Goal: Task Accomplishment & Management: Manage account settings

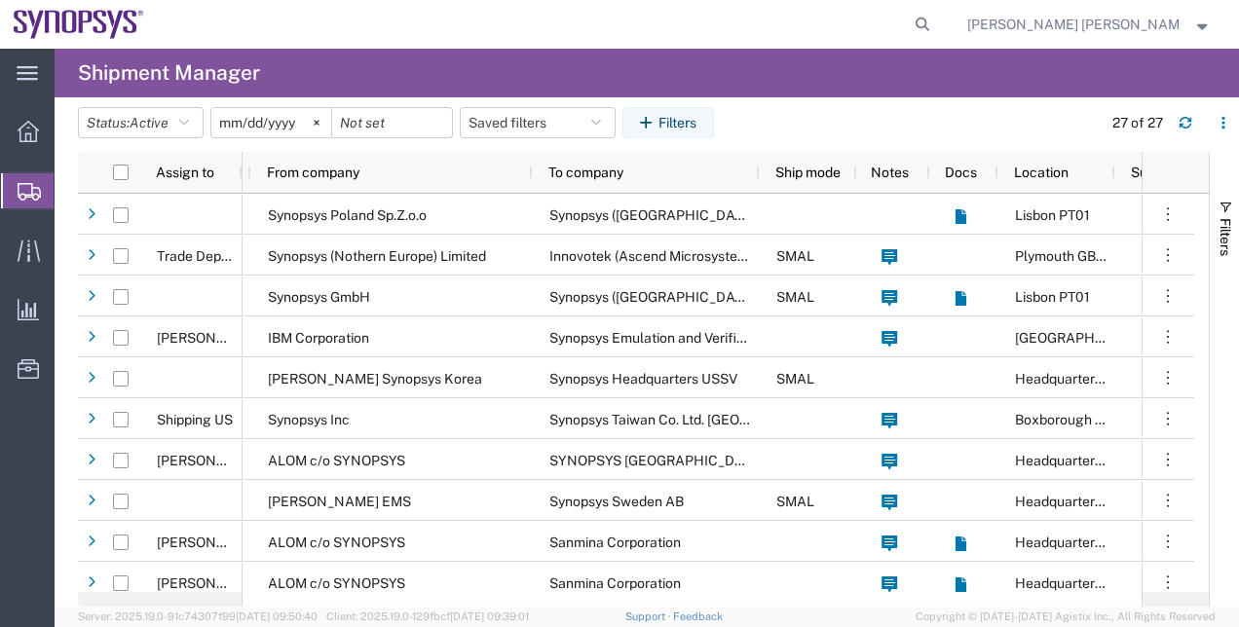
scroll to position [0, 41]
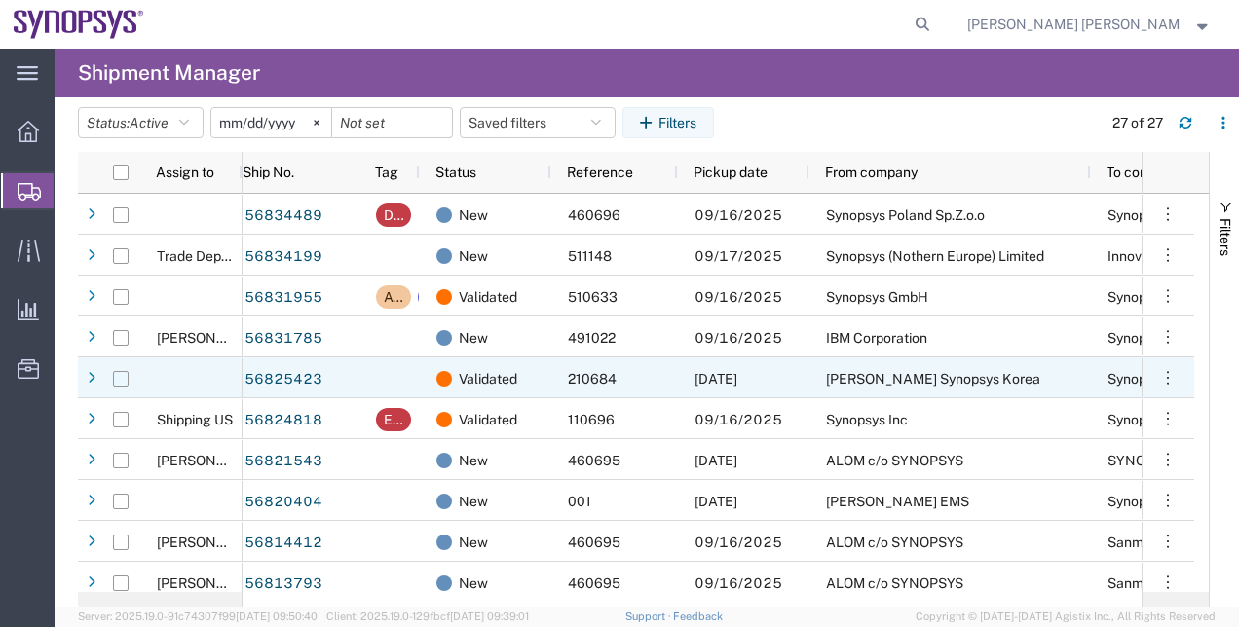
click at [125, 378] on input "Press Space to toggle row selection (unchecked)" at bounding box center [121, 379] width 16 height 16
checkbox input "true"
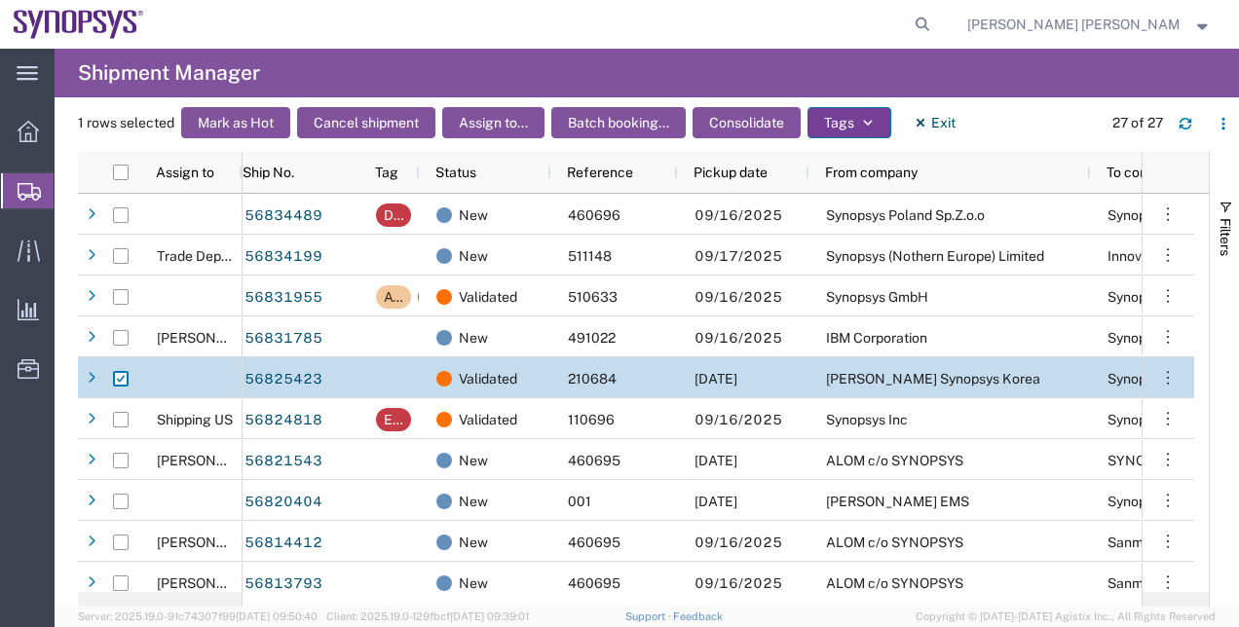
click at [843, 121] on button "Tags" at bounding box center [849, 122] width 84 height 31
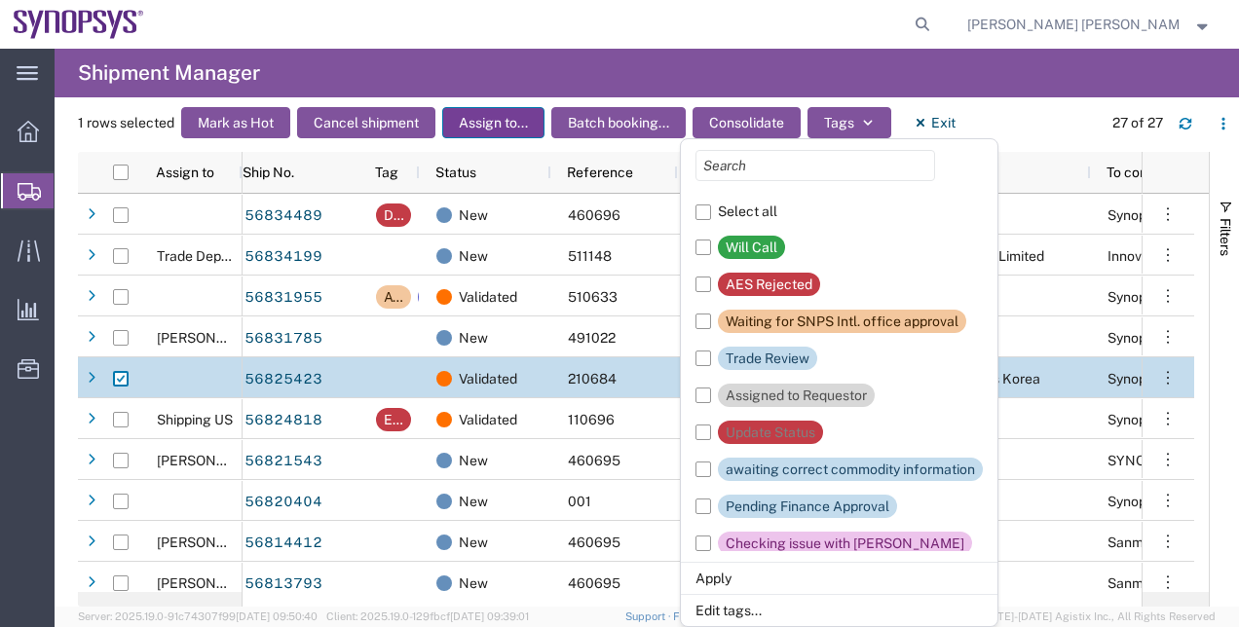
click at [504, 130] on button "Assign to..." at bounding box center [493, 122] width 102 height 31
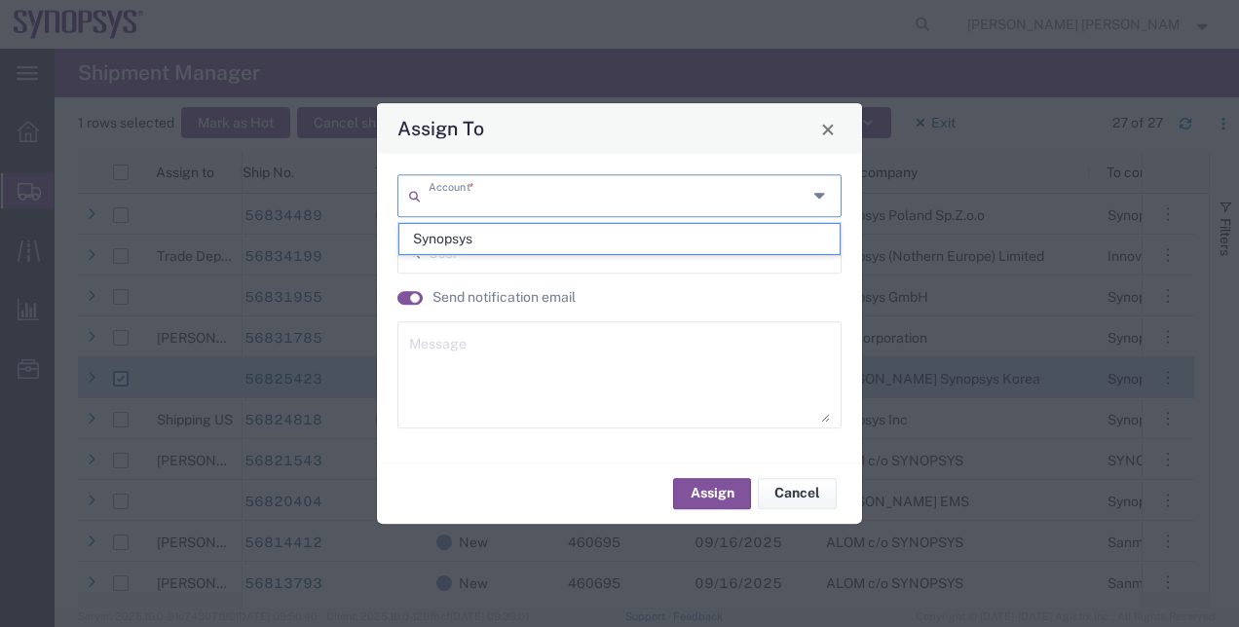
click at [513, 206] on input "text" at bounding box center [618, 194] width 379 height 34
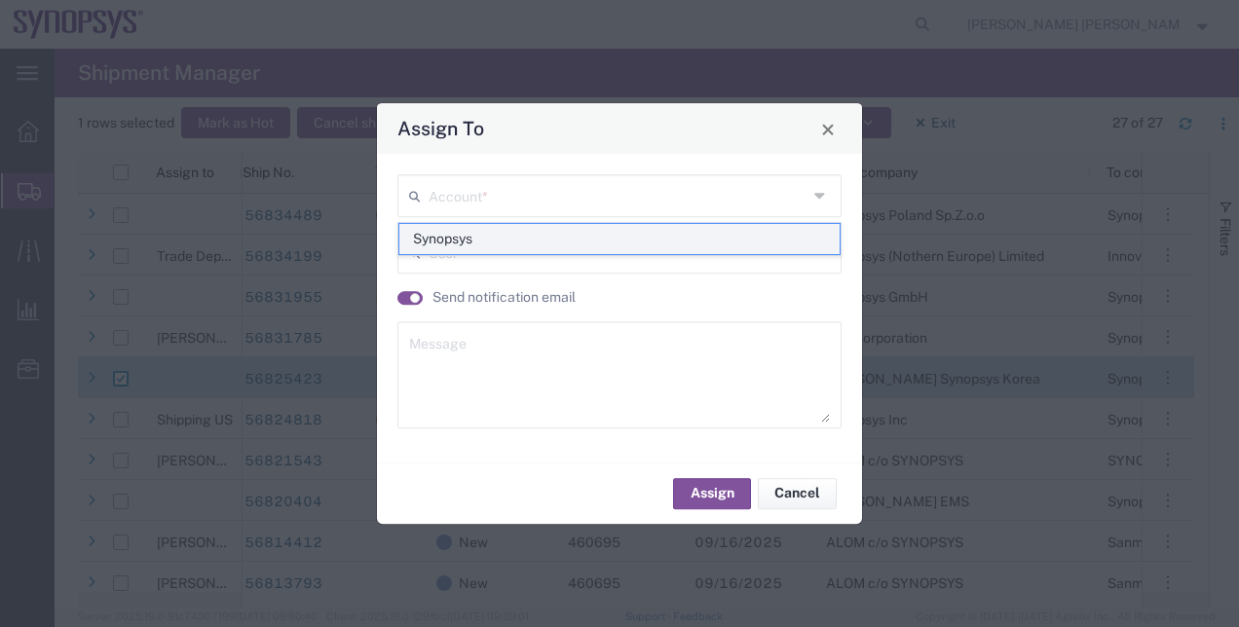
click at [420, 230] on span "Synopsys" at bounding box center [619, 239] width 441 height 30
type input "Synopsys"
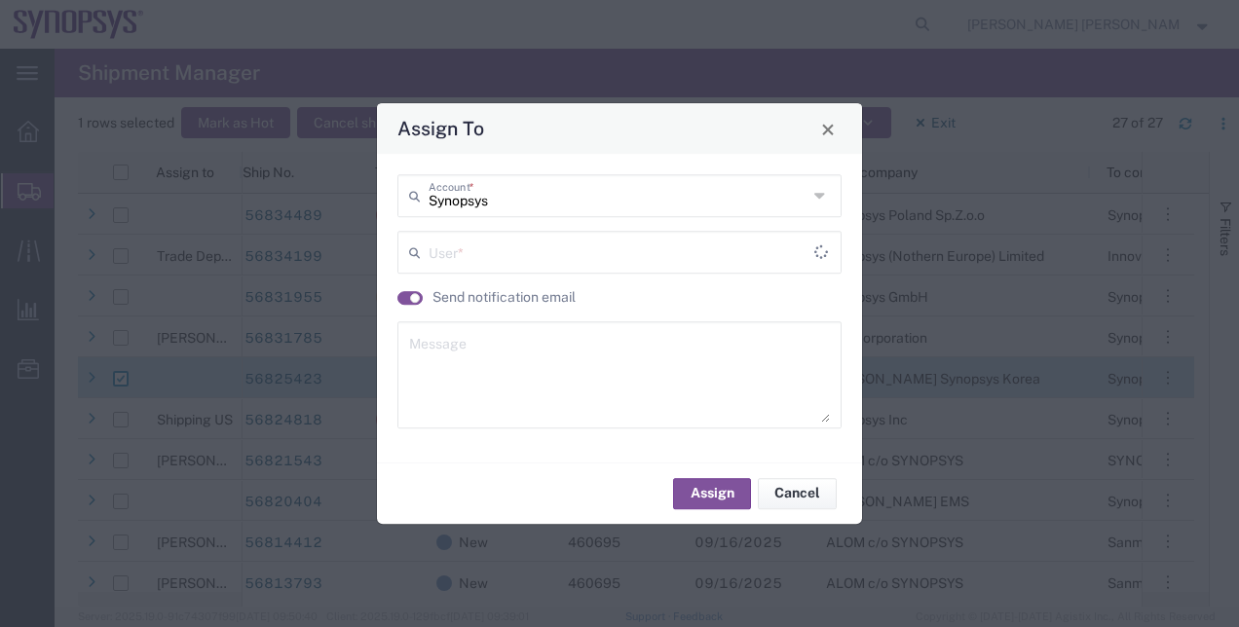
click at [468, 247] on input "text" at bounding box center [622, 251] width 386 height 34
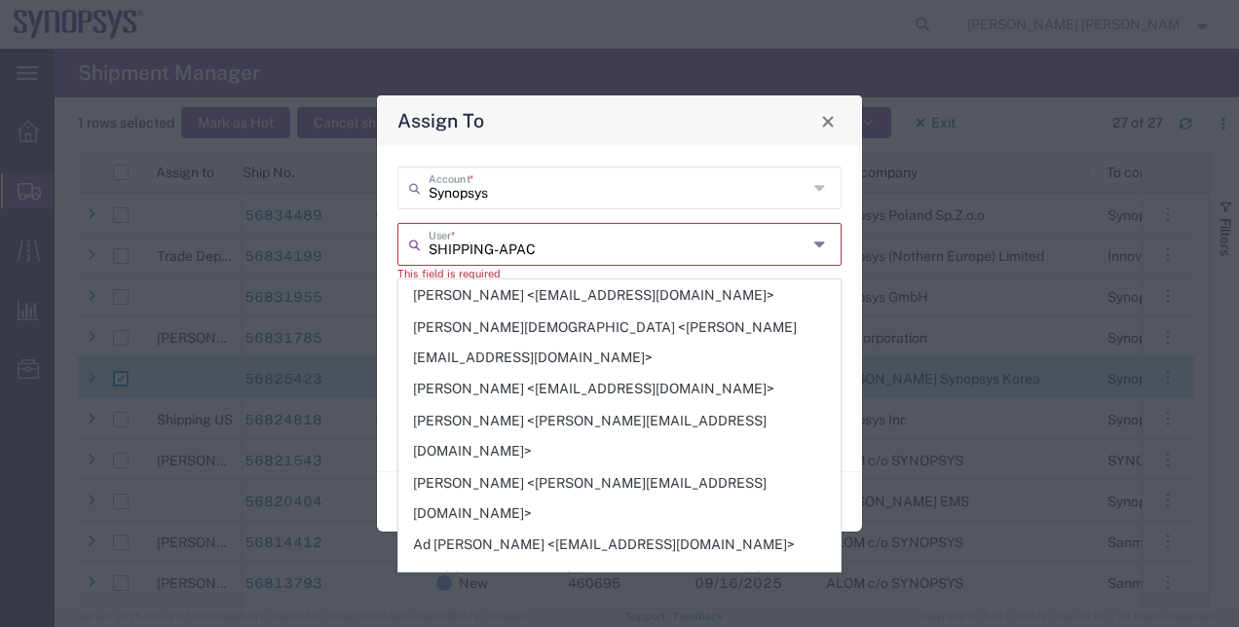
type input "SHIPPING-APAC"
click at [840, 309] on div "Abby Mann <abigaim@synopsys.com> AbdelRahman Hanafi <ahesham@synopsys.com> Abdu…" at bounding box center [619, 426] width 443 height 292
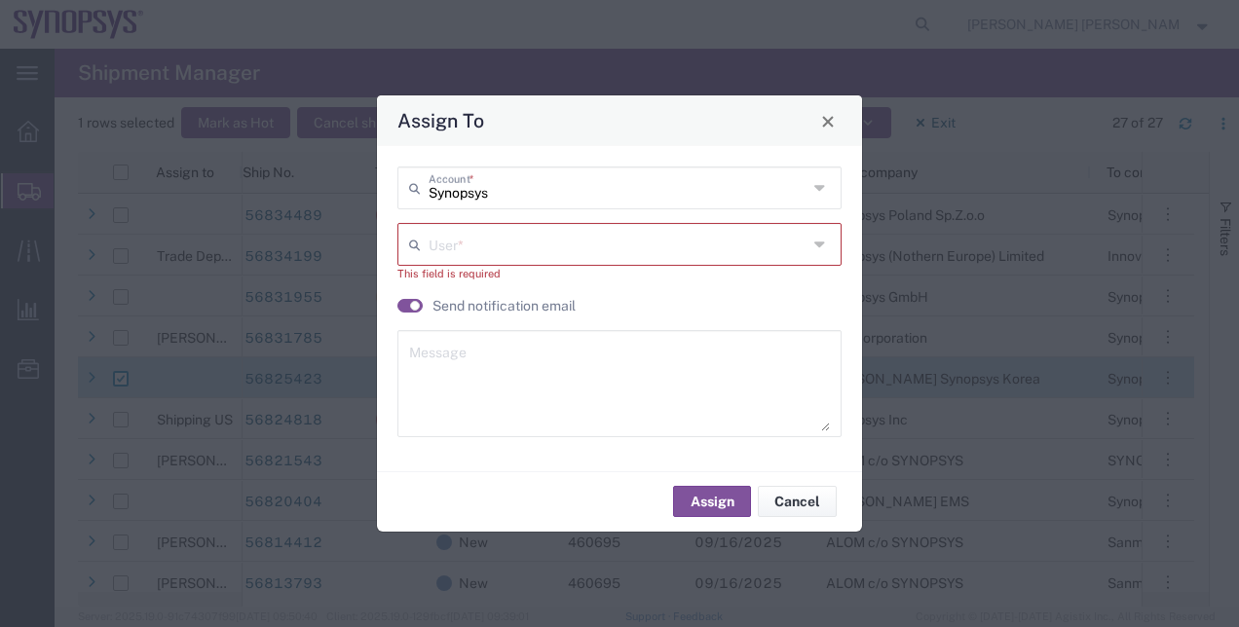
drag, startPoint x: 832, startPoint y: 308, endPoint x: 815, endPoint y: 438, distance: 131.5
click at [815, 438] on div "Synopsys Account * User * This field is required Send notification email Message" at bounding box center [620, 309] width 465 height 284
drag, startPoint x: 815, startPoint y: 438, endPoint x: 826, endPoint y: 255, distance: 183.4
click at [826, 255] on icon at bounding box center [822, 244] width 16 height 31
click at [778, 248] on input "text" at bounding box center [622, 243] width 386 height 34
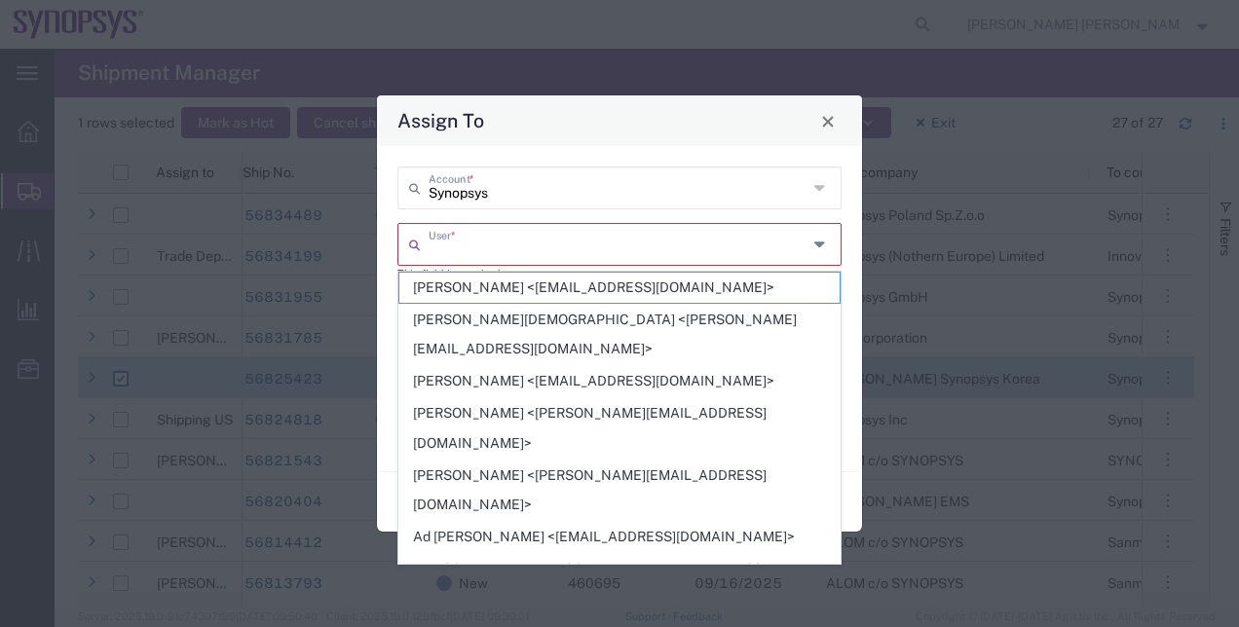
click at [697, 229] on input "text" at bounding box center [618, 243] width 379 height 34
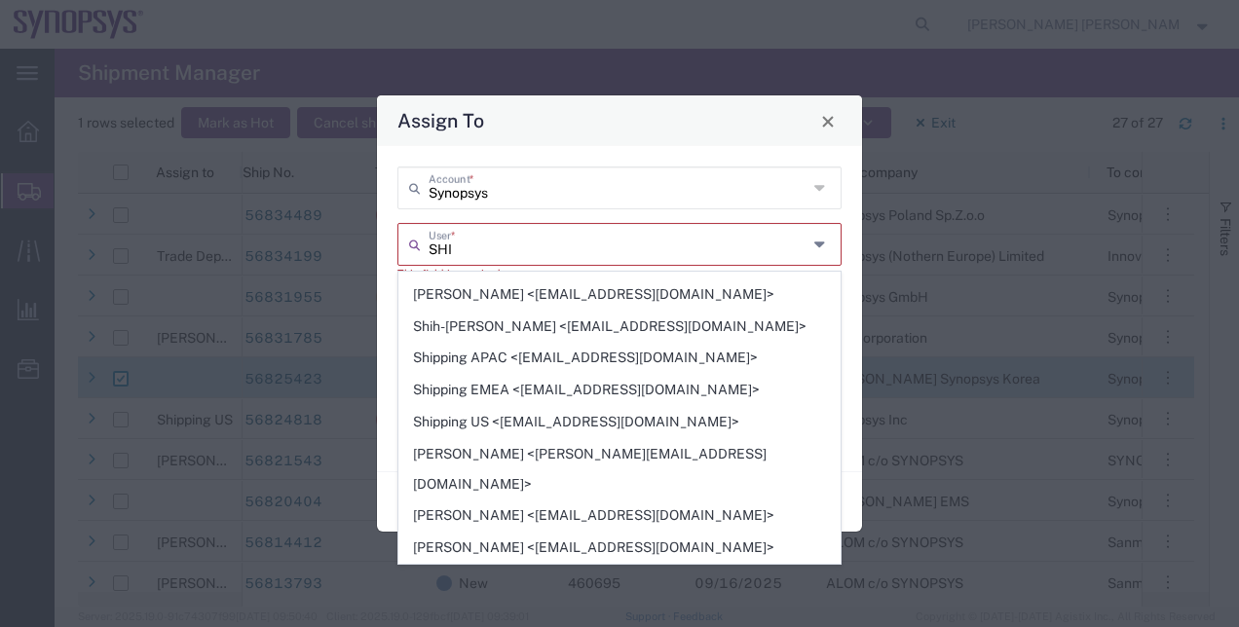
scroll to position [177, 0]
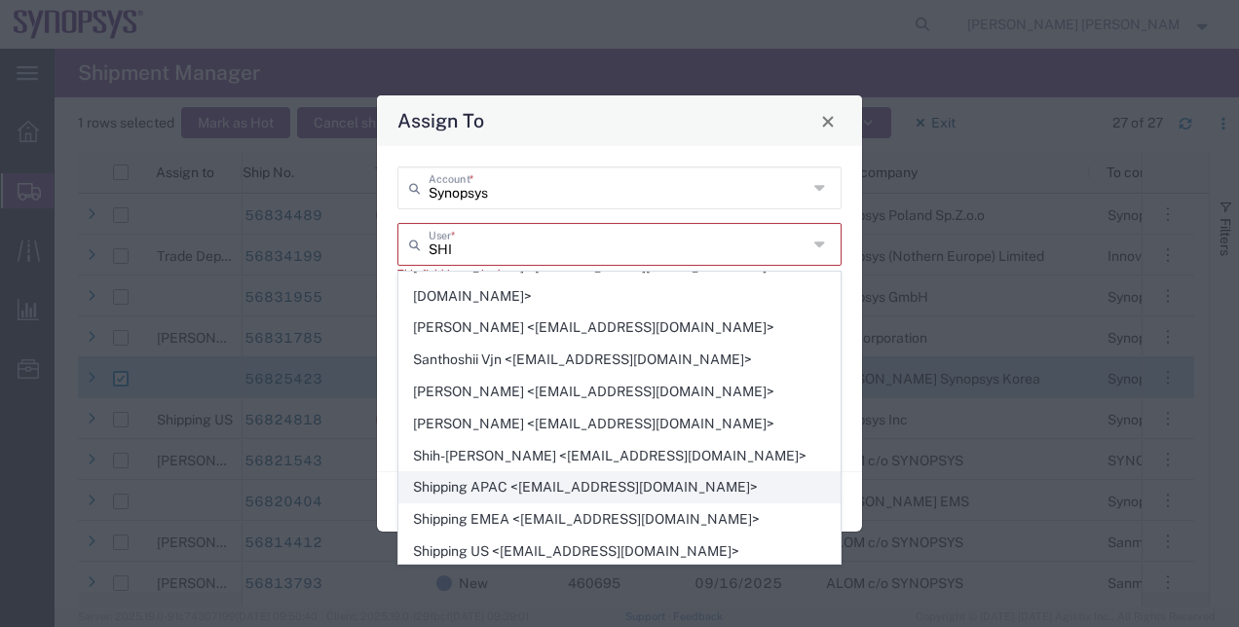
click at [613, 472] on span "Shipping APAC <shipping-apac@synopsys.com>" at bounding box center [619, 487] width 441 height 30
type input "Shipping APAC <shipping-apac@synopsys.com>"
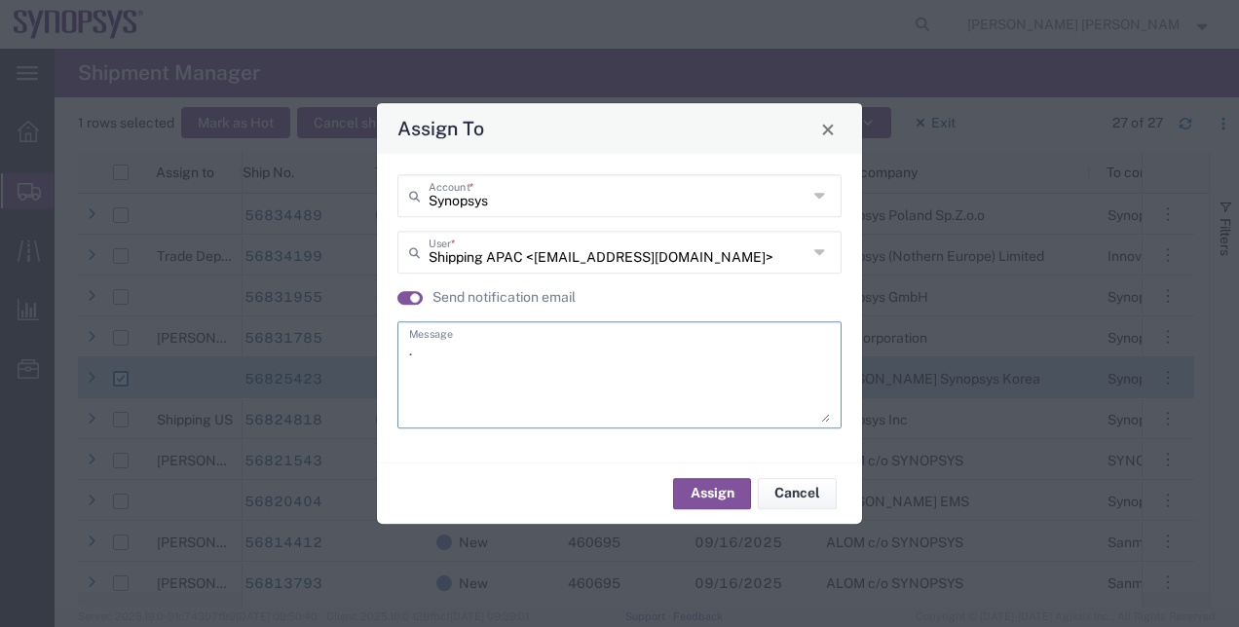
click at [701, 415] on textarea "." at bounding box center [619, 374] width 421 height 95
type textarea "."
click at [709, 482] on button "Assign" at bounding box center [712, 493] width 78 height 31
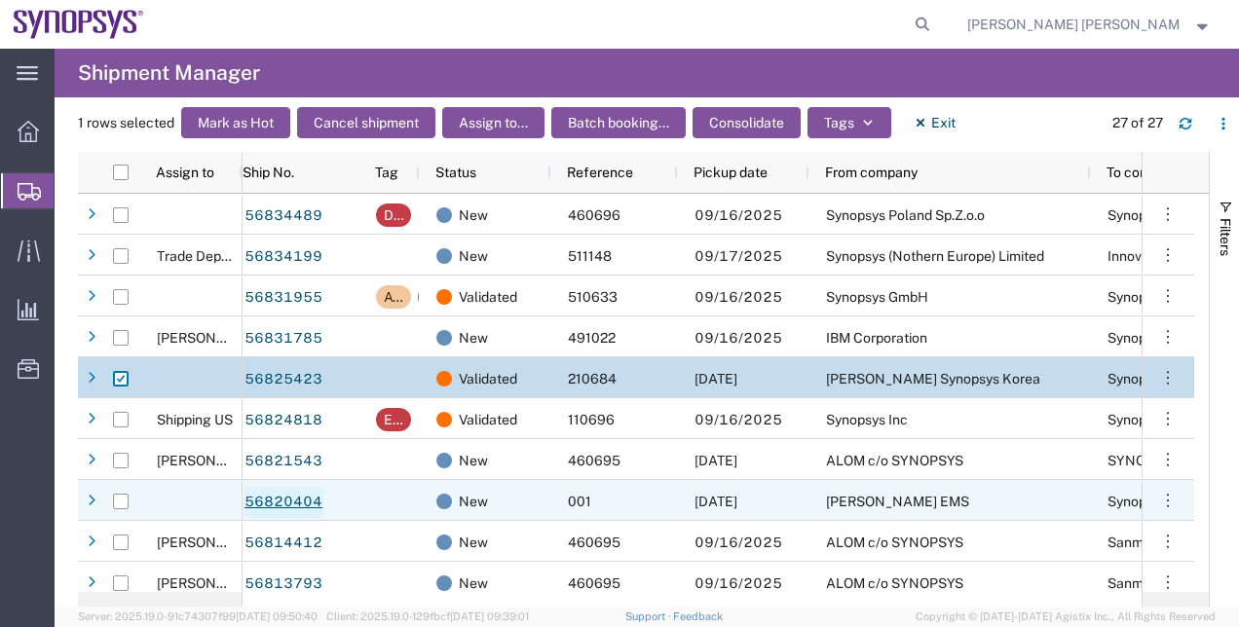
click at [292, 502] on link "56820404" at bounding box center [283, 502] width 80 height 31
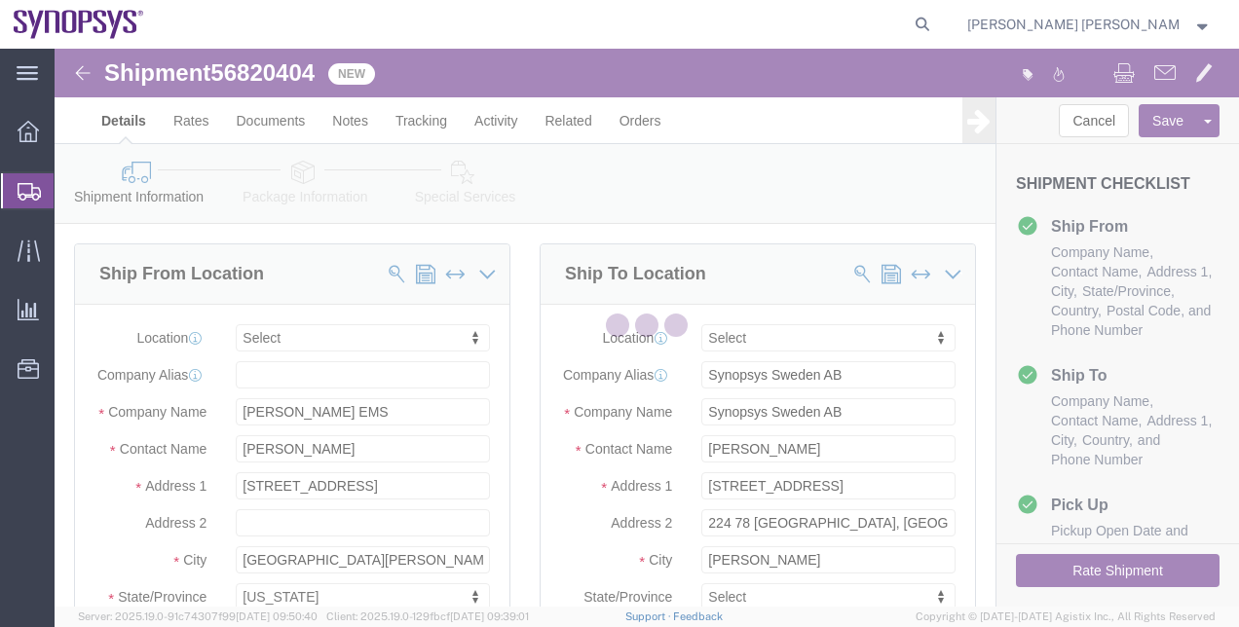
select select
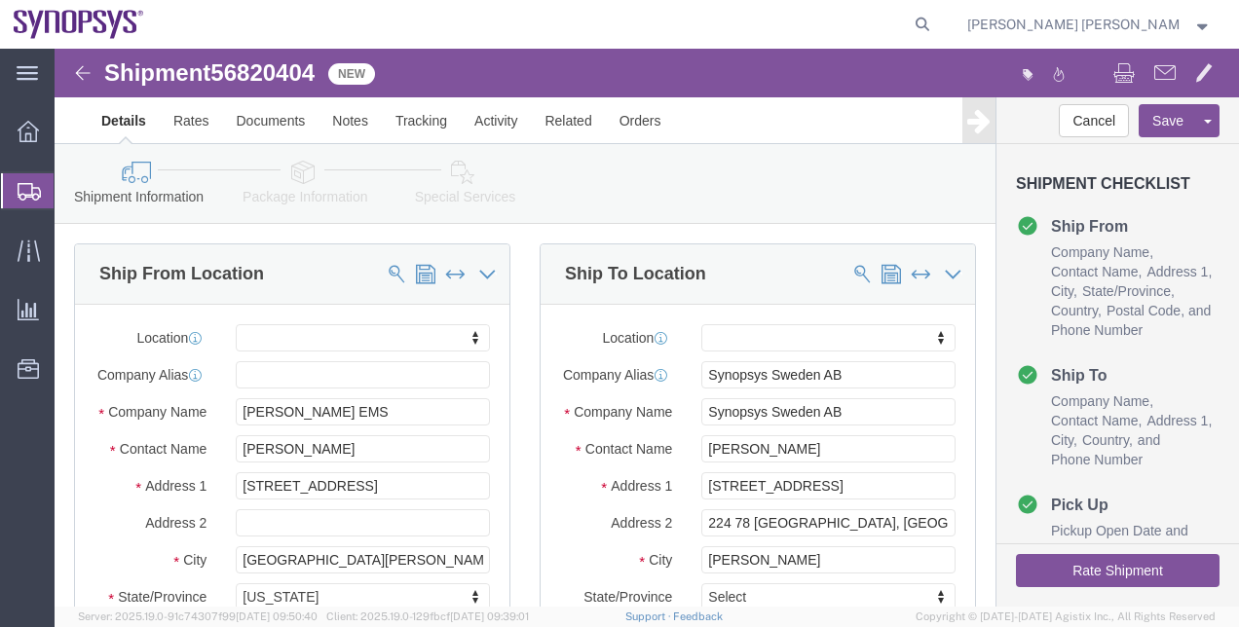
click at [0, 0] on span "Shipment Manager" at bounding box center [0, 0] width 0 height 0
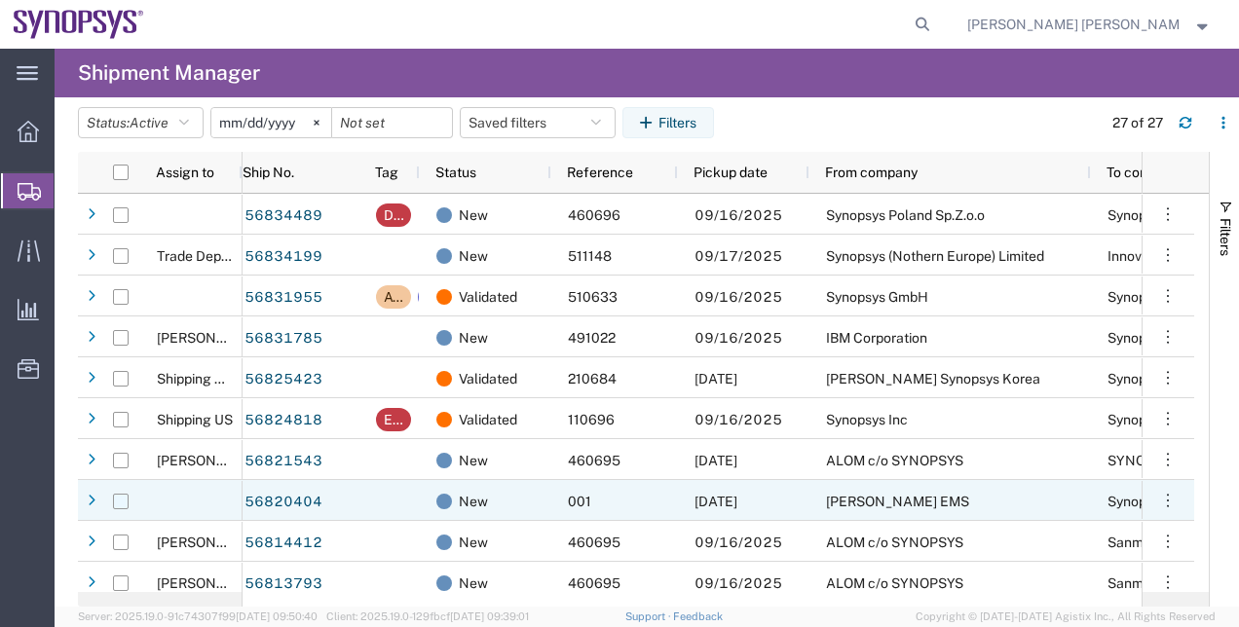
click at [120, 495] on input "Press Space to toggle row selection (unchecked)" at bounding box center [121, 502] width 16 height 16
checkbox input "true"
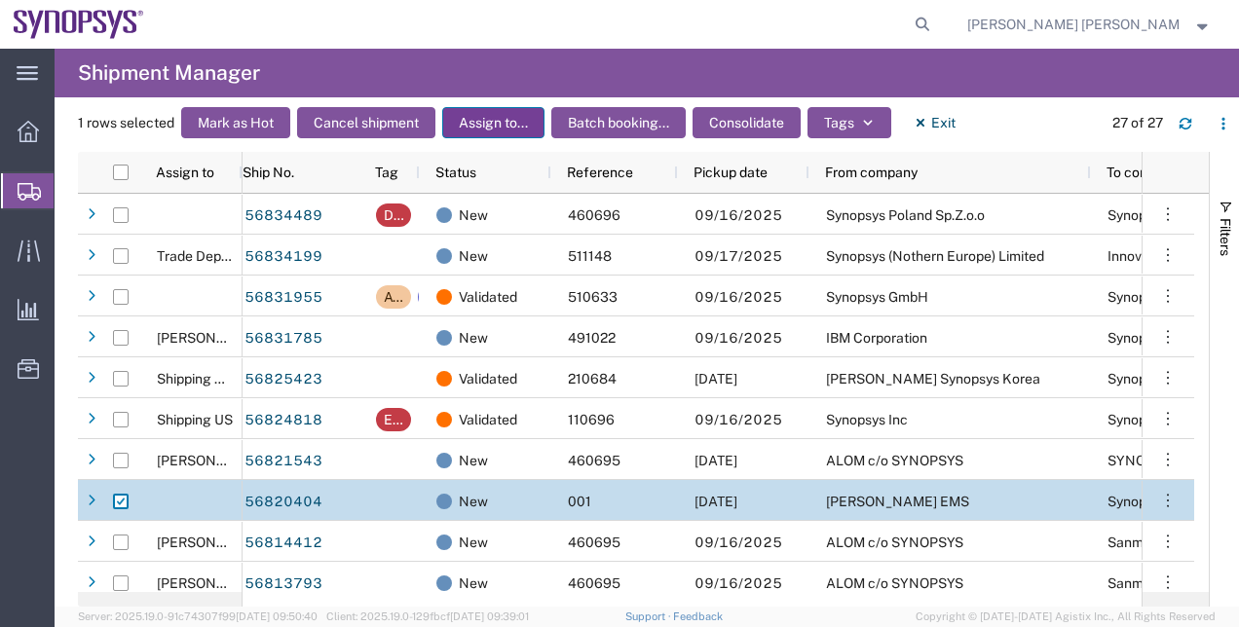
click at [525, 123] on button "Assign to..." at bounding box center [493, 122] width 102 height 31
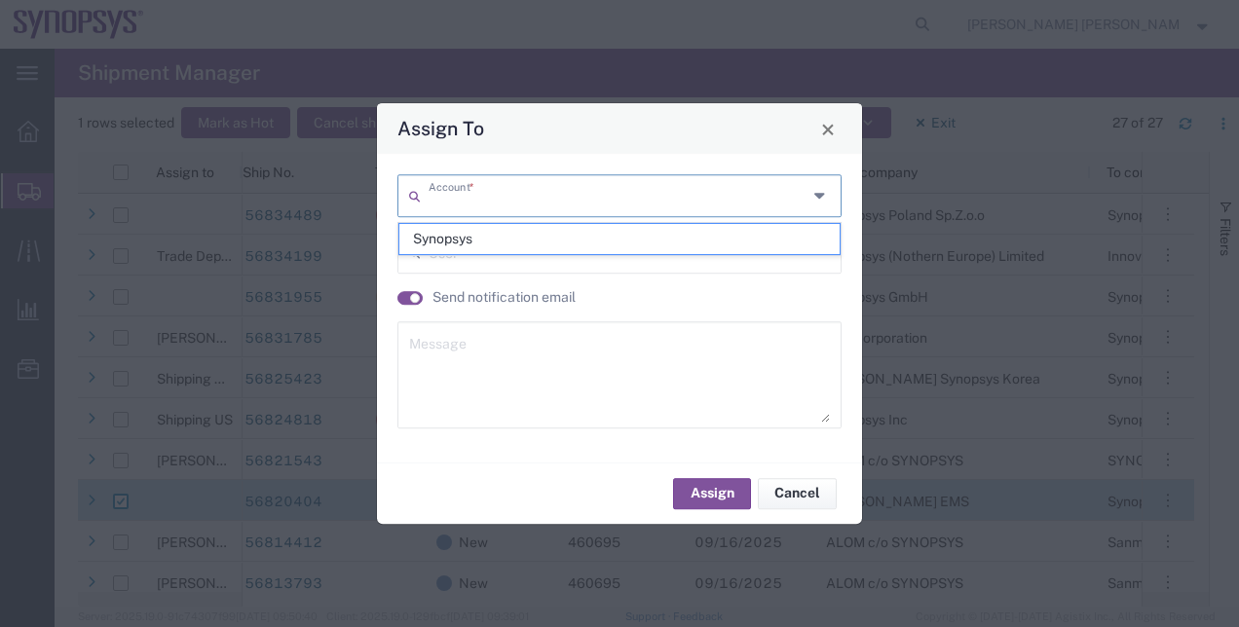
click at [623, 197] on input "text" at bounding box center [618, 194] width 379 height 34
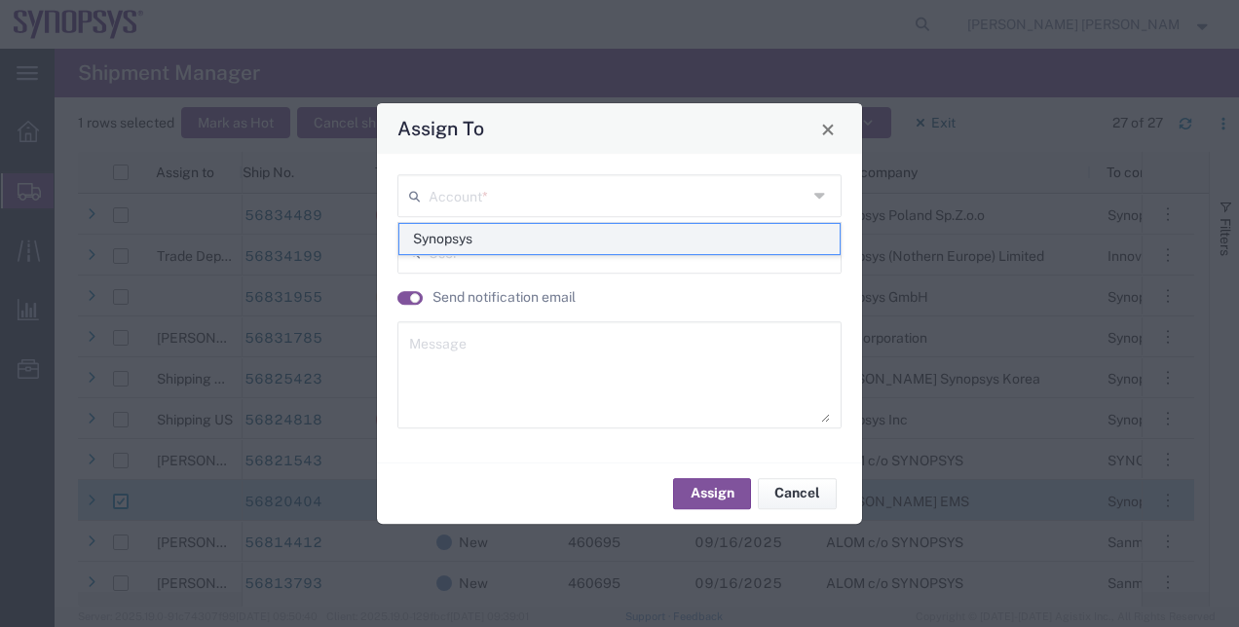
click at [446, 232] on span "Synopsys" at bounding box center [619, 239] width 441 height 30
type input "Synopsys"
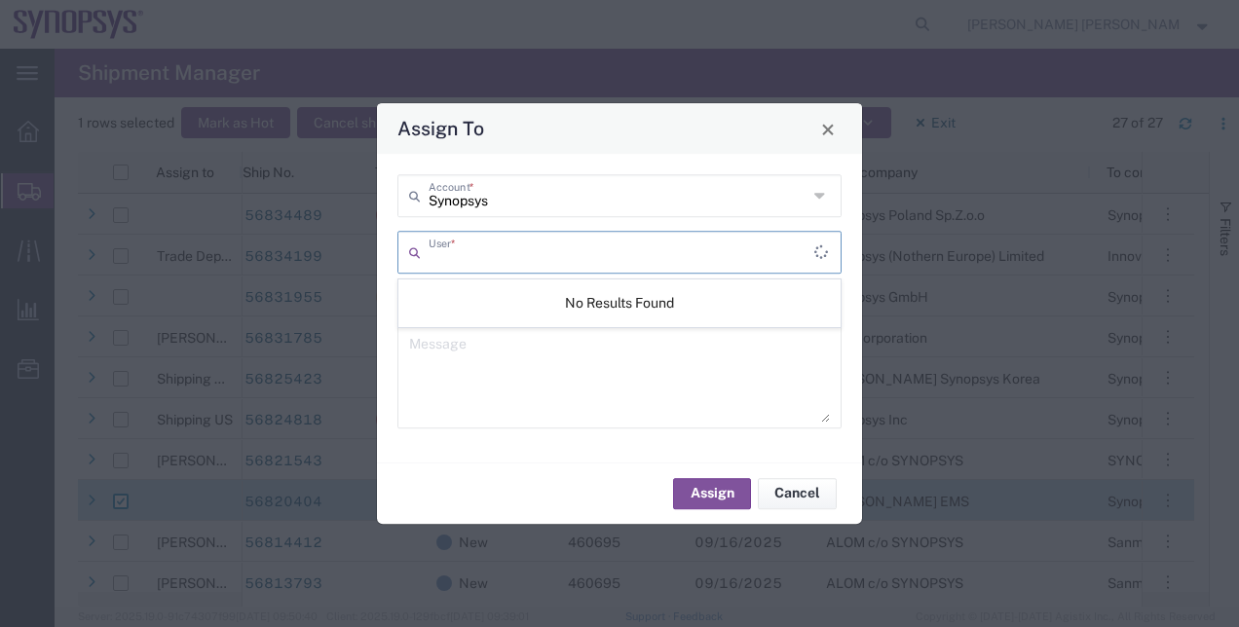
click at [464, 249] on input "text" at bounding box center [622, 251] width 386 height 34
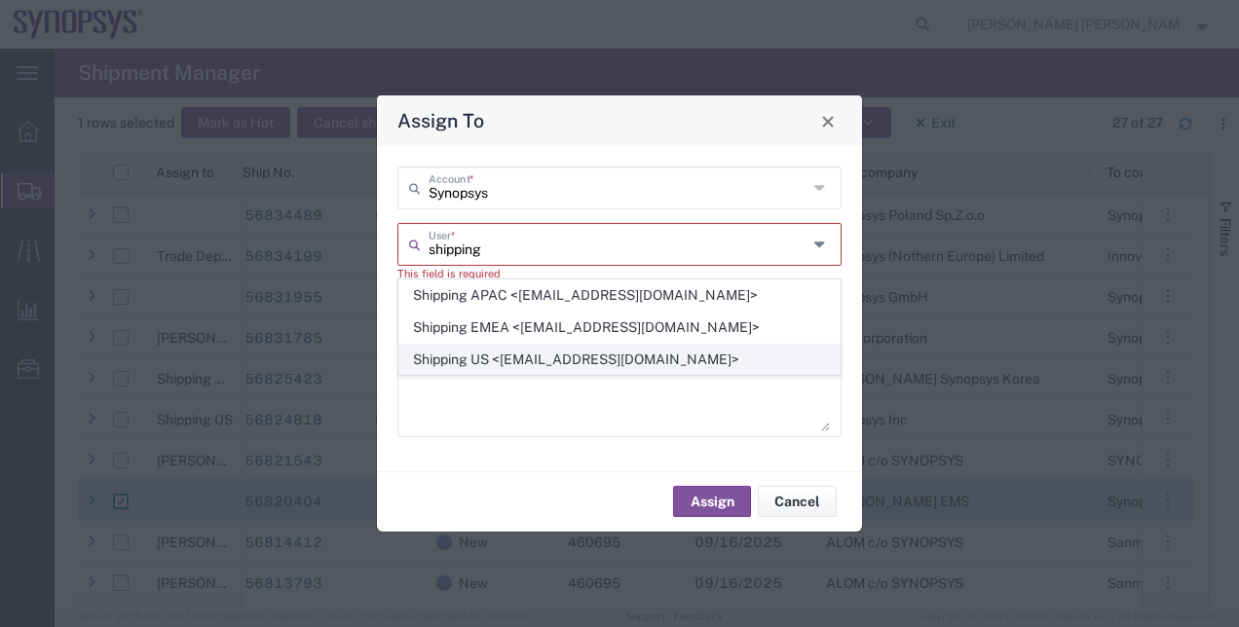
click at [558, 355] on span "Shipping US <shipping@synopsys.com>" at bounding box center [619, 360] width 441 height 30
type input "Shipping US <shipping@synopsys.com>"
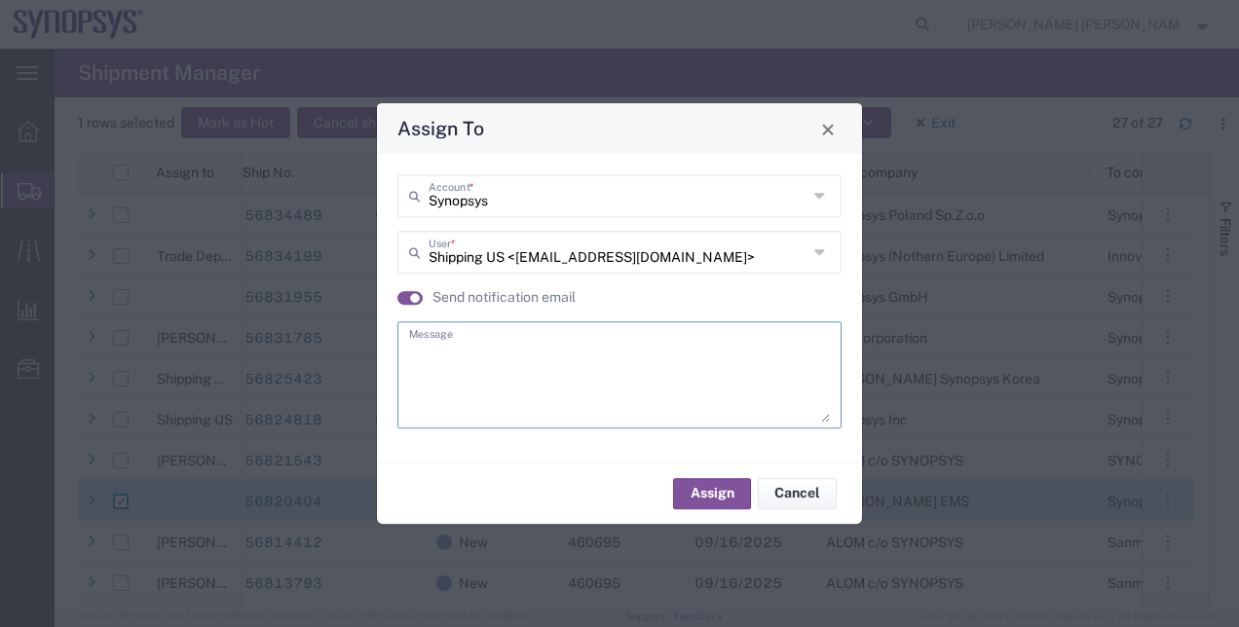
click at [651, 337] on textarea at bounding box center [619, 374] width 421 height 95
type textarea "."
click at [693, 491] on button "Assign" at bounding box center [712, 493] width 78 height 31
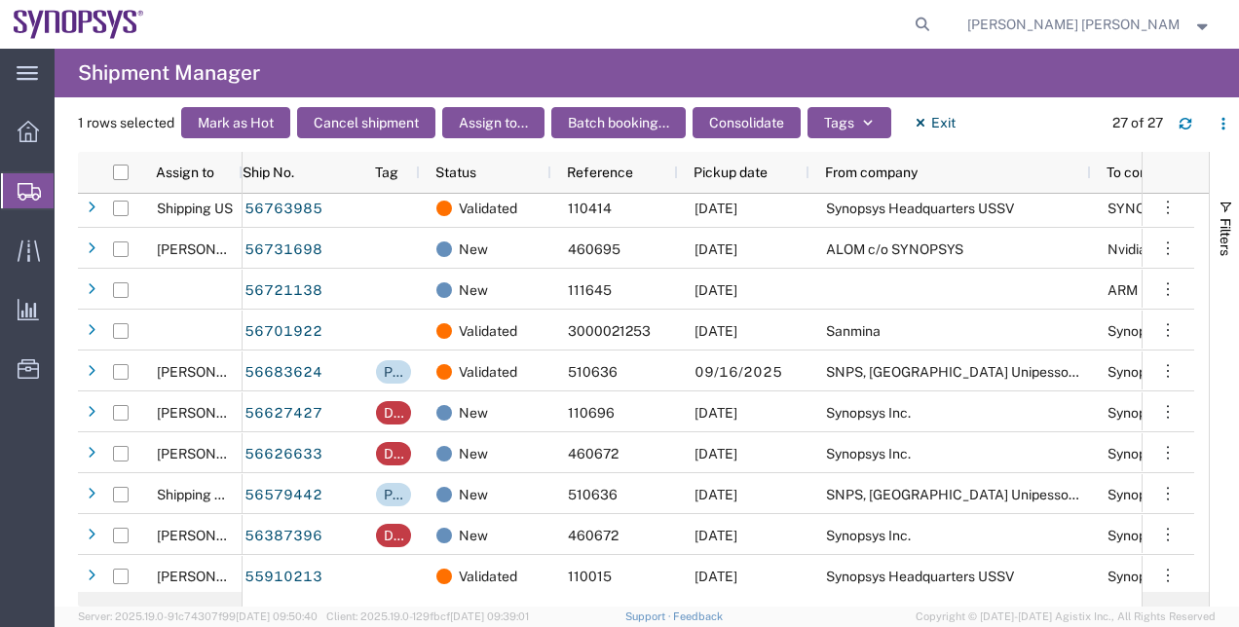
scroll to position [705, 0]
